Goal: Use online tool/utility: Utilize a website feature to perform a specific function

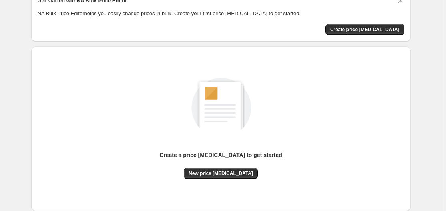
scroll to position [88, 0]
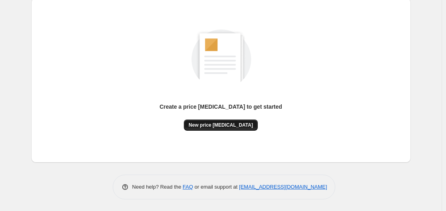
click at [207, 125] on span "New price [MEDICAL_DATA]" at bounding box center [221, 125] width 64 height 6
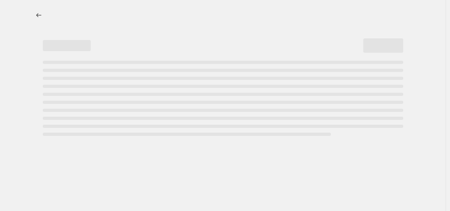
select select "percentage"
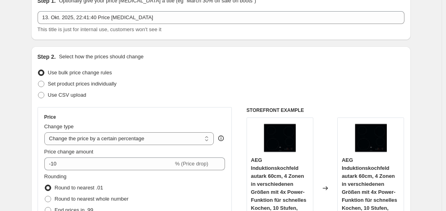
scroll to position [80, 0]
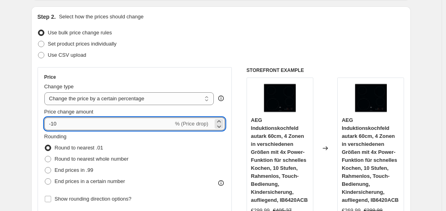
drag, startPoint x: 53, startPoint y: 123, endPoint x: 64, endPoint y: 121, distance: 10.6
click at [64, 121] on input "-10" at bounding box center [108, 123] width 129 height 13
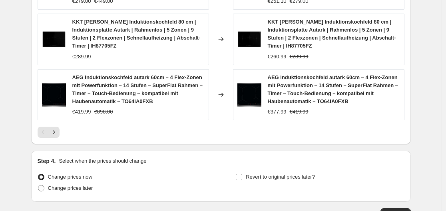
scroll to position [697, 0]
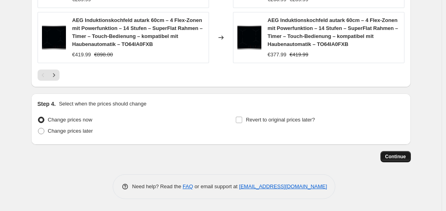
type input "-30"
click at [399, 156] on span "Continue" at bounding box center [395, 156] width 21 height 6
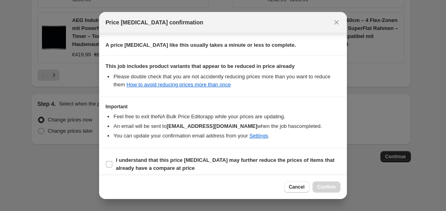
scroll to position [125, 0]
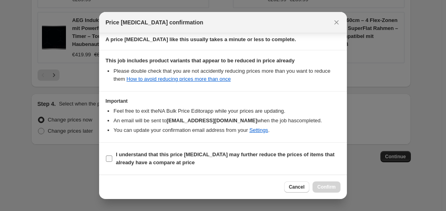
click at [107, 161] on span ":r20:" at bounding box center [108, 158] width 7 height 7
click at [110, 159] on input "I understand that this price [MEDICAL_DATA] may further reduce the prices of it…" at bounding box center [109, 158] width 6 height 6
checkbox input "true"
click at [332, 189] on span "Confirm" at bounding box center [326, 187] width 18 height 6
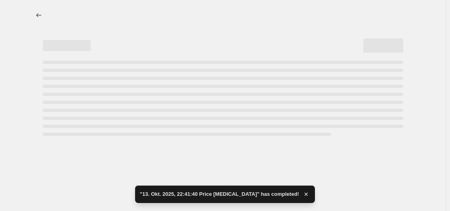
select select "percentage"
